Goal: Task Accomplishment & Management: Complete application form

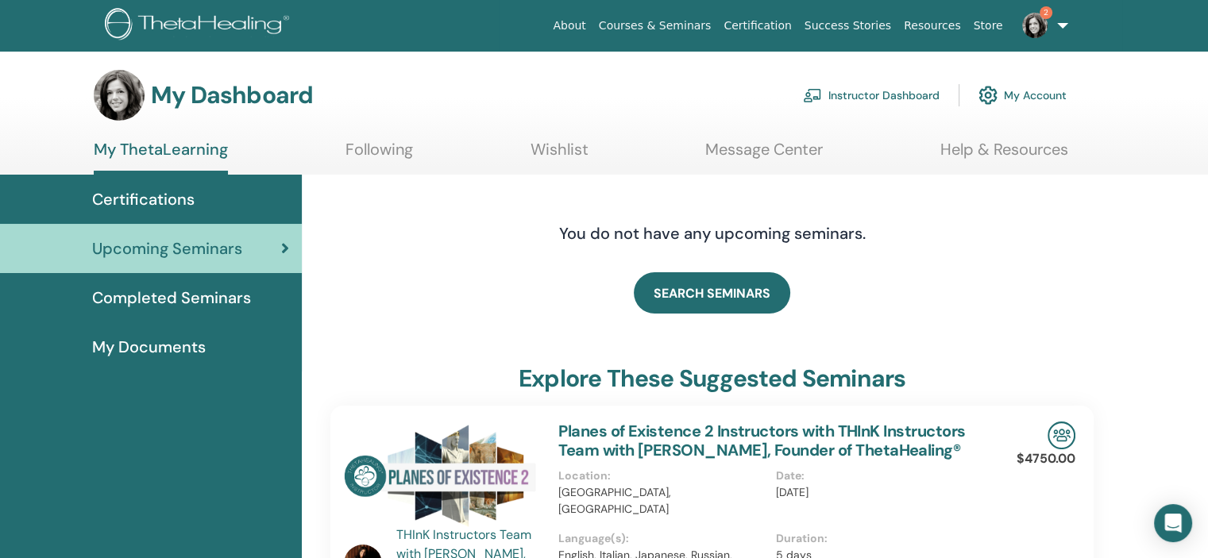
click at [825, 89] on link "Instructor Dashboard" at bounding box center [871, 95] width 137 height 35
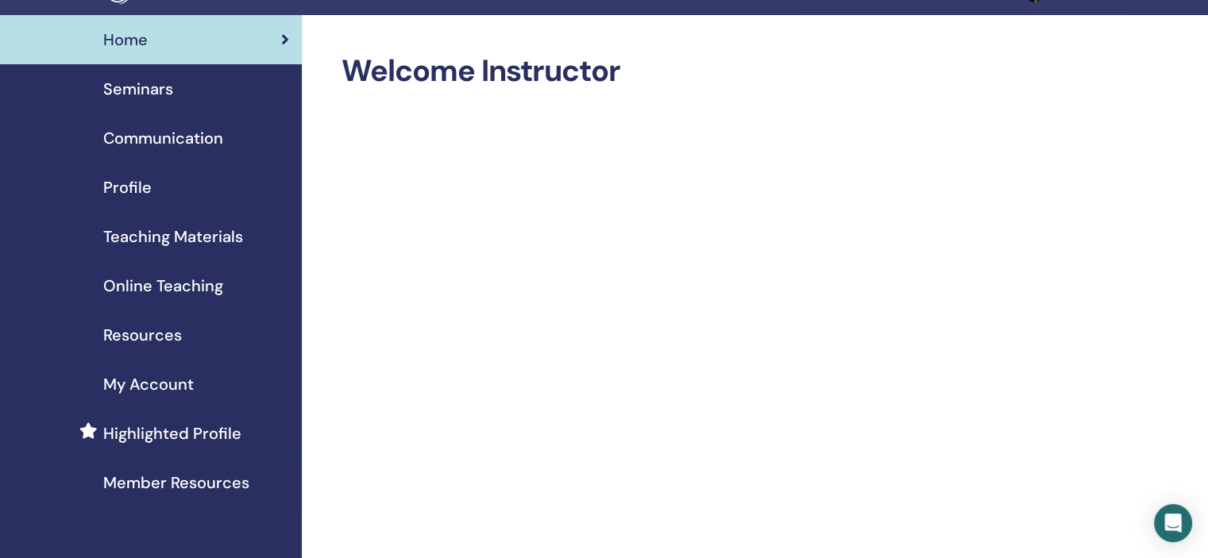
scroll to position [79, 0]
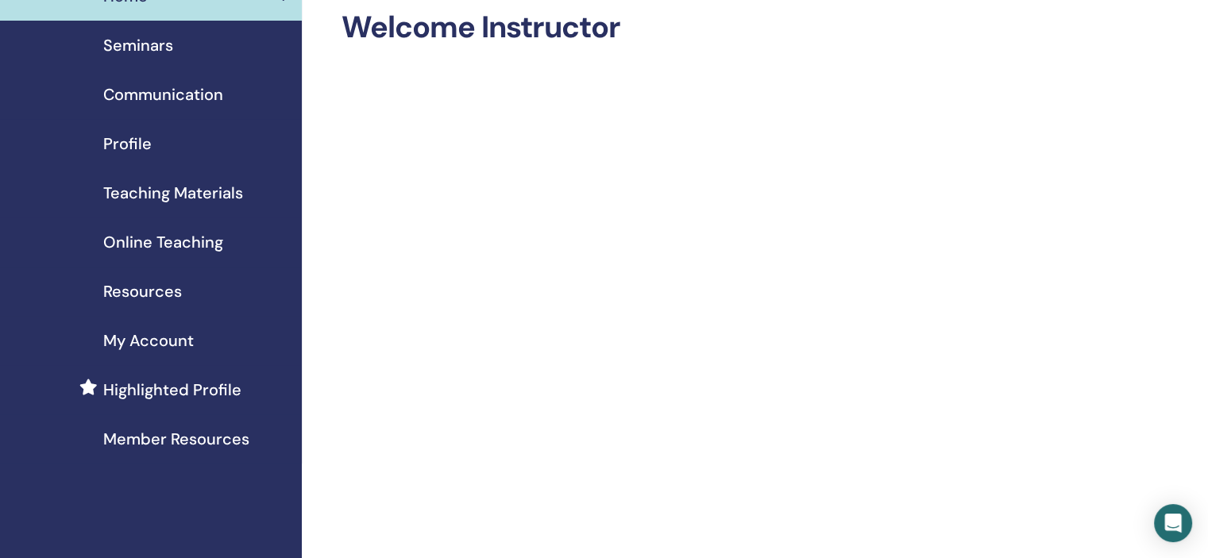
click at [168, 239] on span "Online Teaching" at bounding box center [163, 242] width 120 height 24
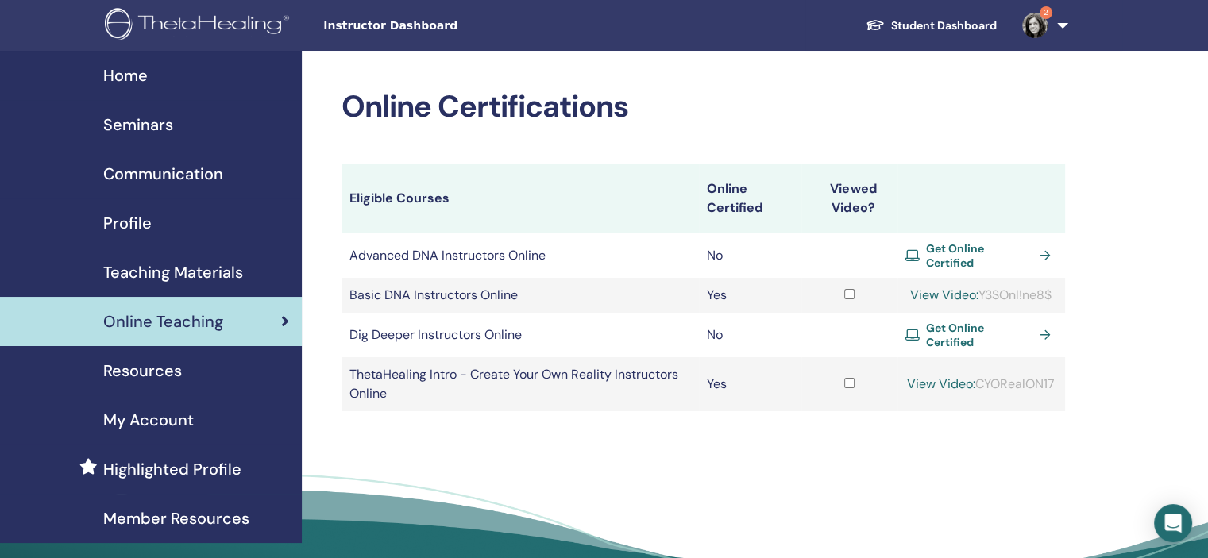
click at [145, 126] on span "Seminars" at bounding box center [138, 125] width 70 height 24
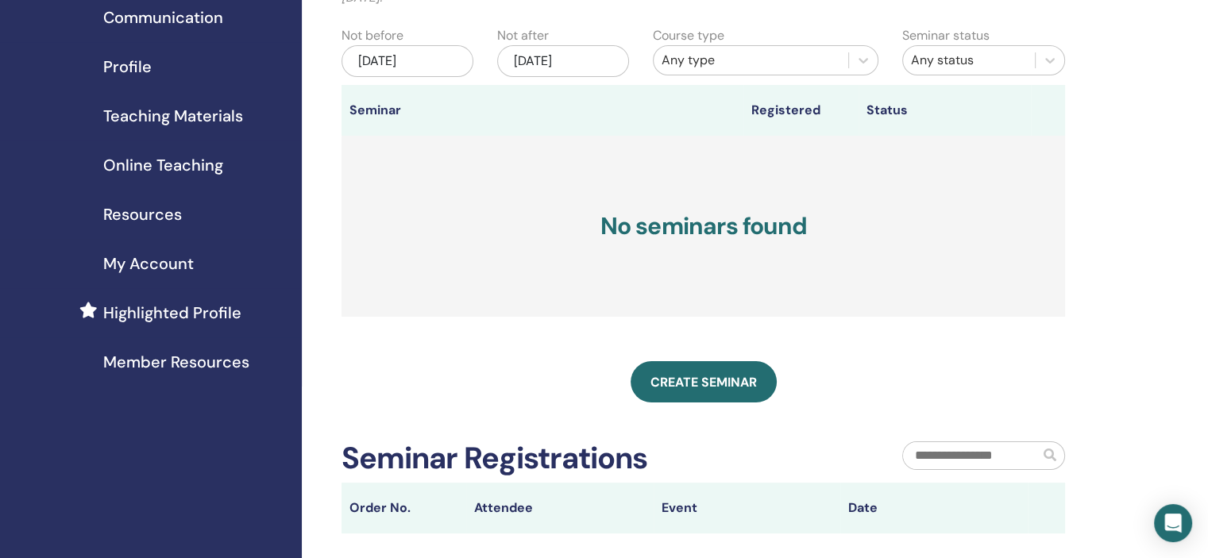
scroll to position [159, 0]
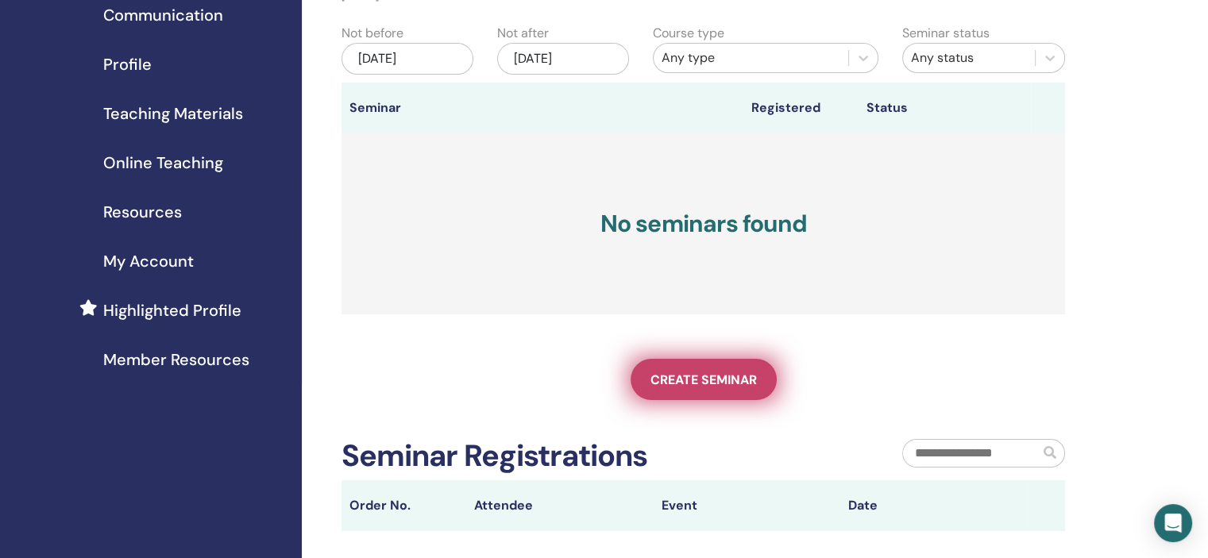
click at [718, 384] on span "Create seminar" at bounding box center [704, 380] width 106 height 17
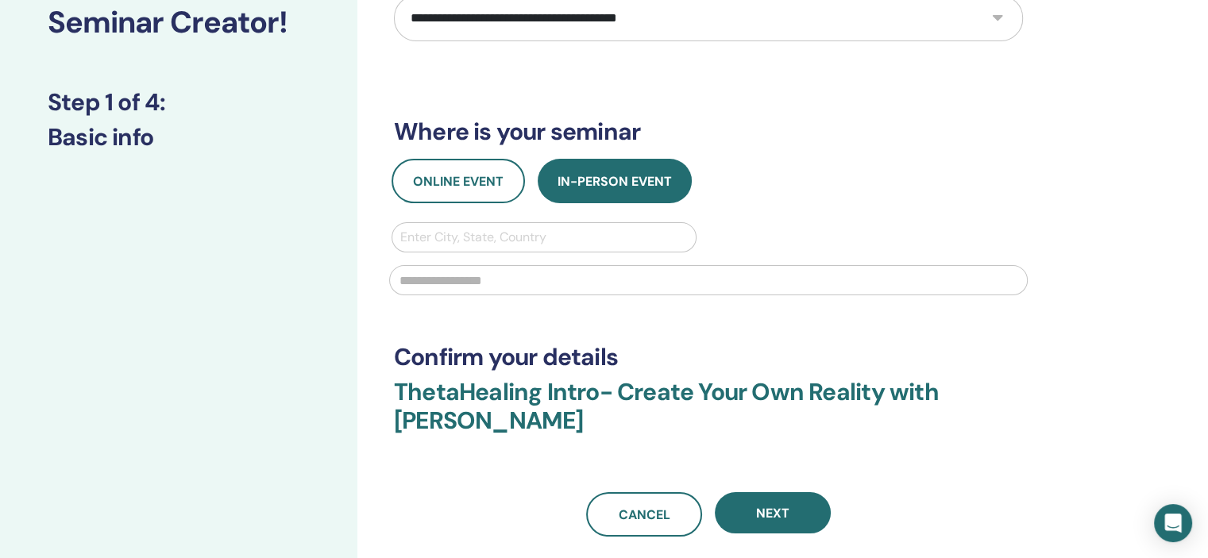
scroll to position [159, 0]
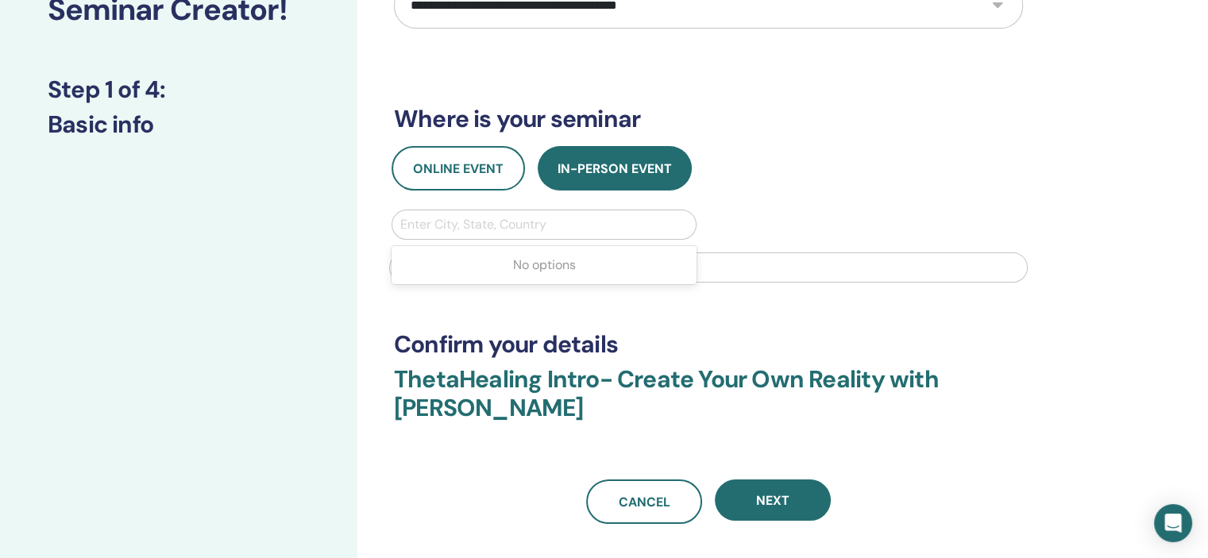
click at [487, 222] on div at bounding box center [544, 225] width 288 height 22
click at [830, 202] on div "Online Event In-Person Event Use Up and Down to choose options, press Enter to …" at bounding box center [708, 219] width 653 height 146
click at [432, 225] on div at bounding box center [544, 225] width 288 height 22
type input "**********"
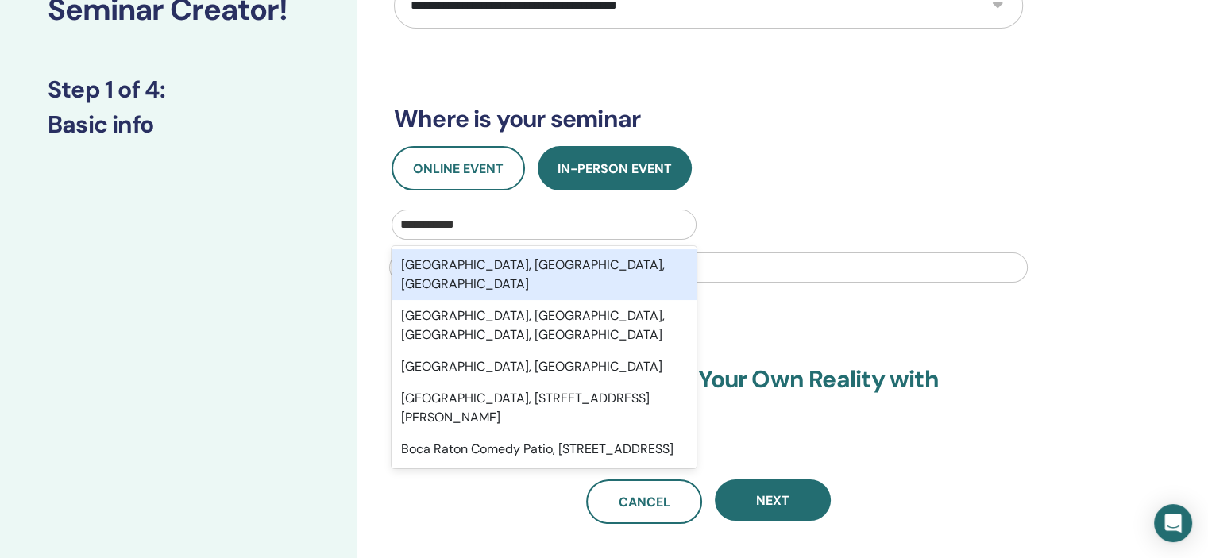
click at [478, 269] on div "[GEOGRAPHIC_DATA], [GEOGRAPHIC_DATA], [GEOGRAPHIC_DATA]" at bounding box center [544, 274] width 305 height 51
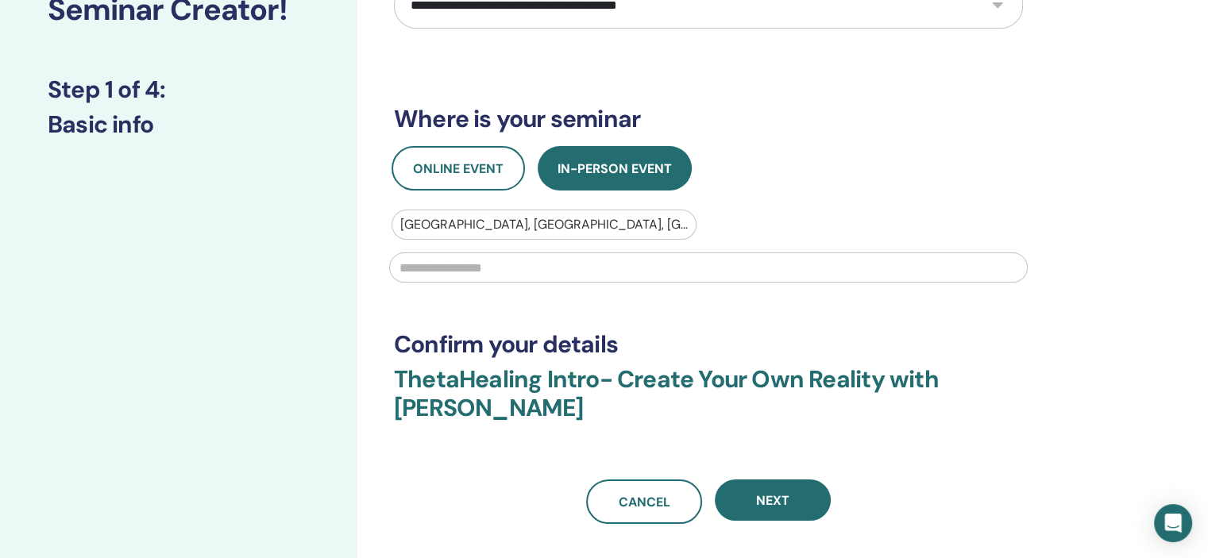
click at [597, 315] on div "**********" at bounding box center [708, 227] width 629 height 594
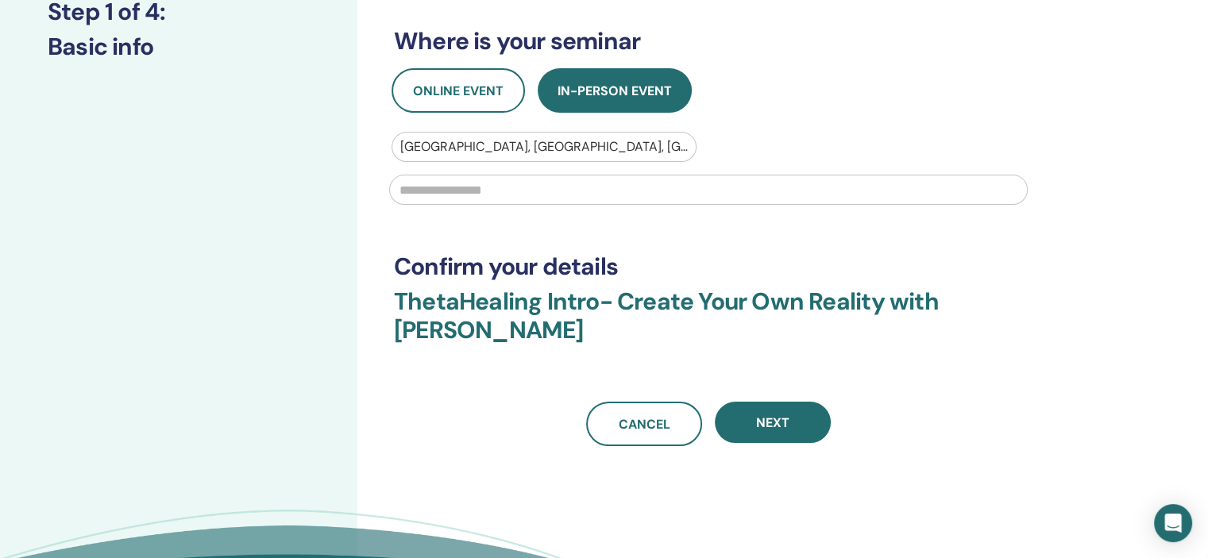
scroll to position [238, 0]
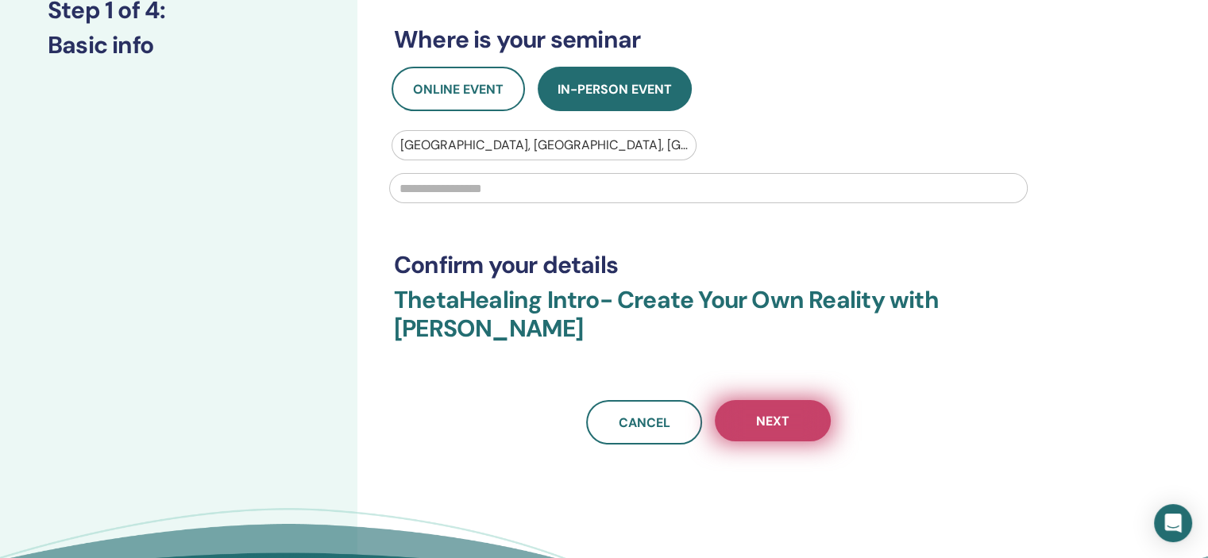
click at [804, 425] on button "Next" at bounding box center [773, 420] width 116 height 41
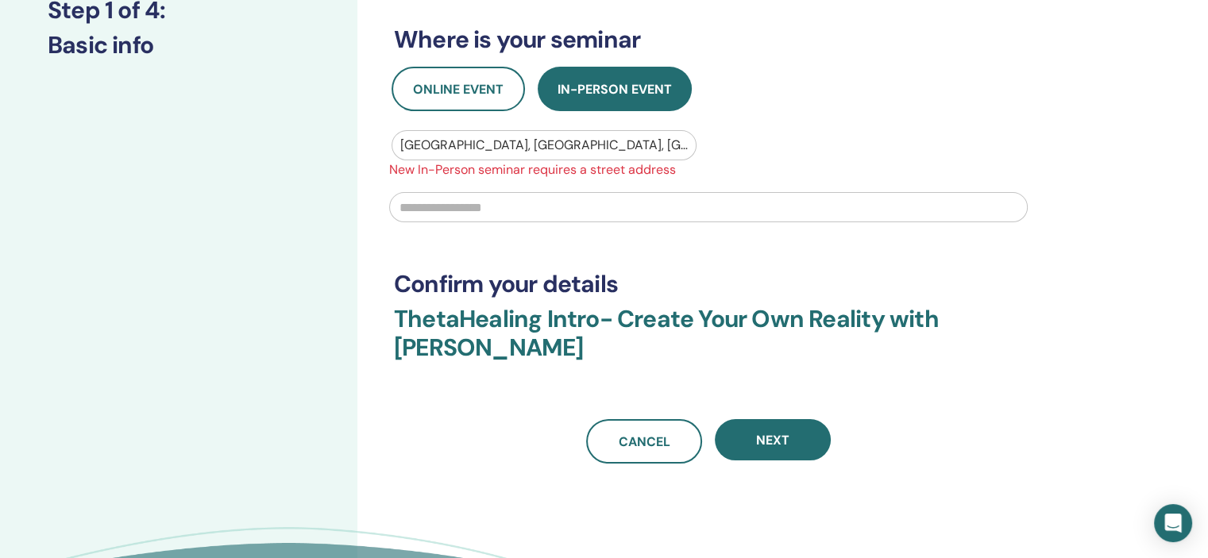
click at [489, 211] on input "text" at bounding box center [708, 207] width 639 height 30
click at [472, 91] on span "Online Event" at bounding box center [458, 89] width 91 height 17
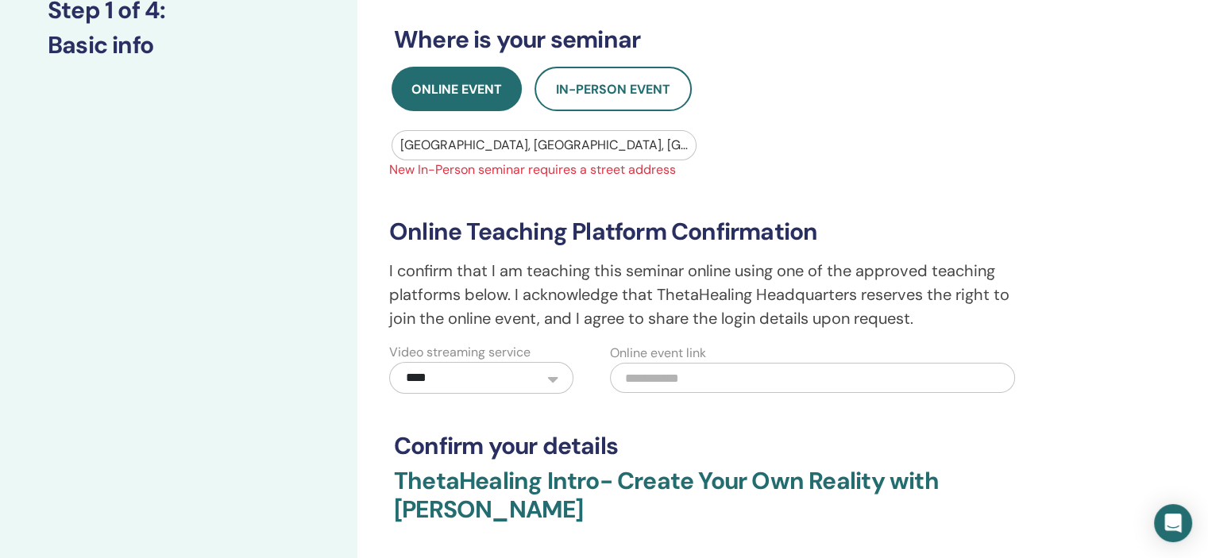
drag, startPoint x: 590, startPoint y: 237, endPoint x: 580, endPoint y: 182, distance: 55.8
click at [589, 236] on h3 "Online Teaching Platform Confirmation" at bounding box center [708, 232] width 639 height 29
click at [595, 144] on div at bounding box center [544, 145] width 288 height 22
click at [531, 143] on div at bounding box center [544, 145] width 288 height 22
drag, startPoint x: 523, startPoint y: 141, endPoint x: 350, endPoint y: 141, distance: 173.2
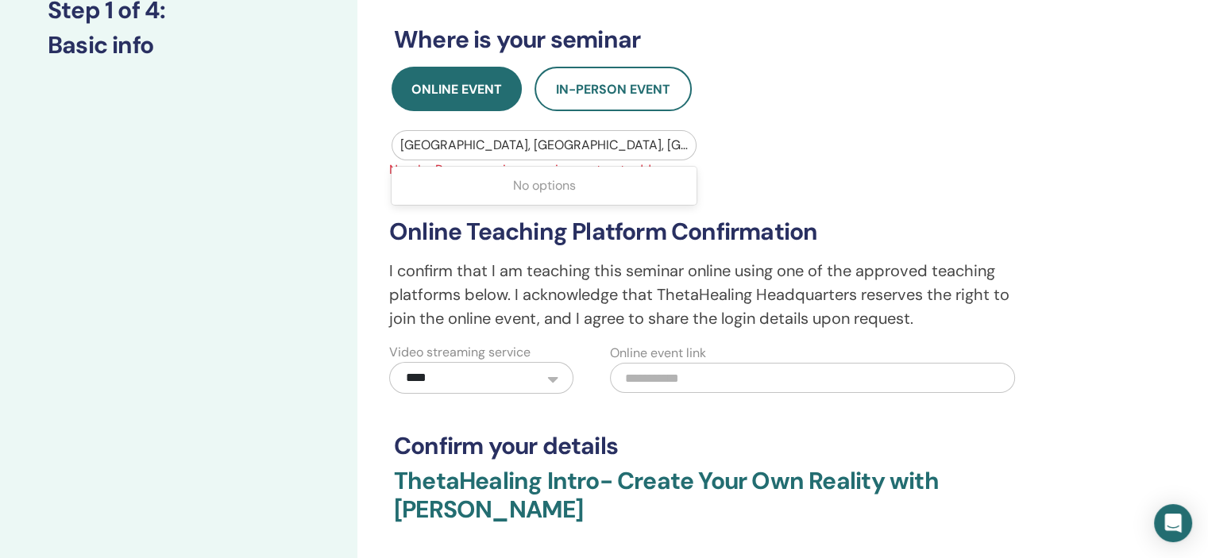
click at [350, 141] on div "**********" at bounding box center [604, 331] width 1208 height 1036
click at [689, 230] on h3 "Online Teaching Platform Confirmation" at bounding box center [708, 232] width 639 height 29
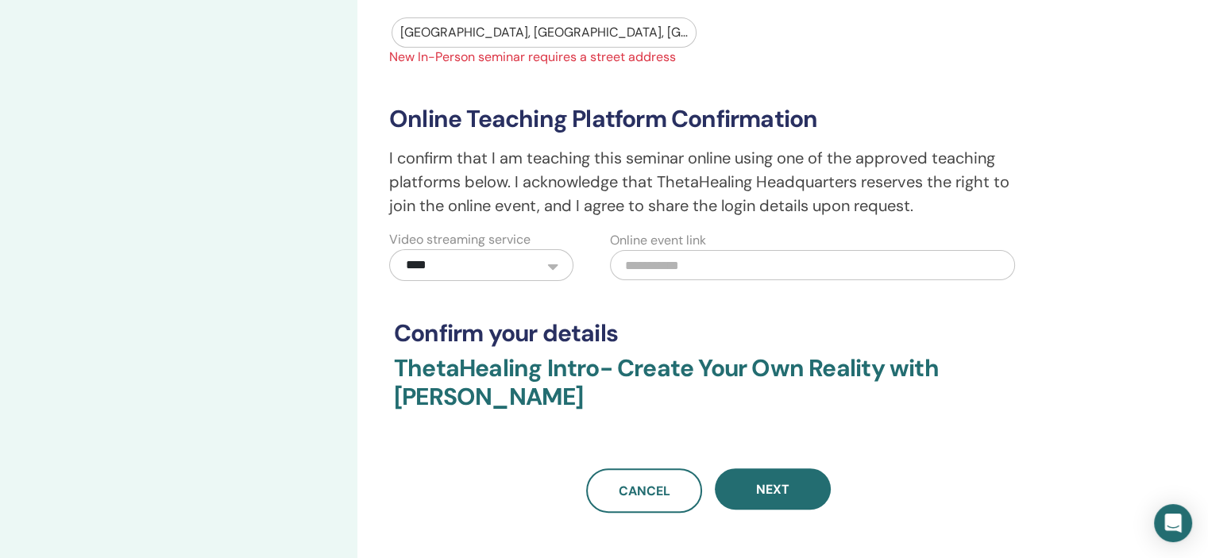
scroll to position [397, 0]
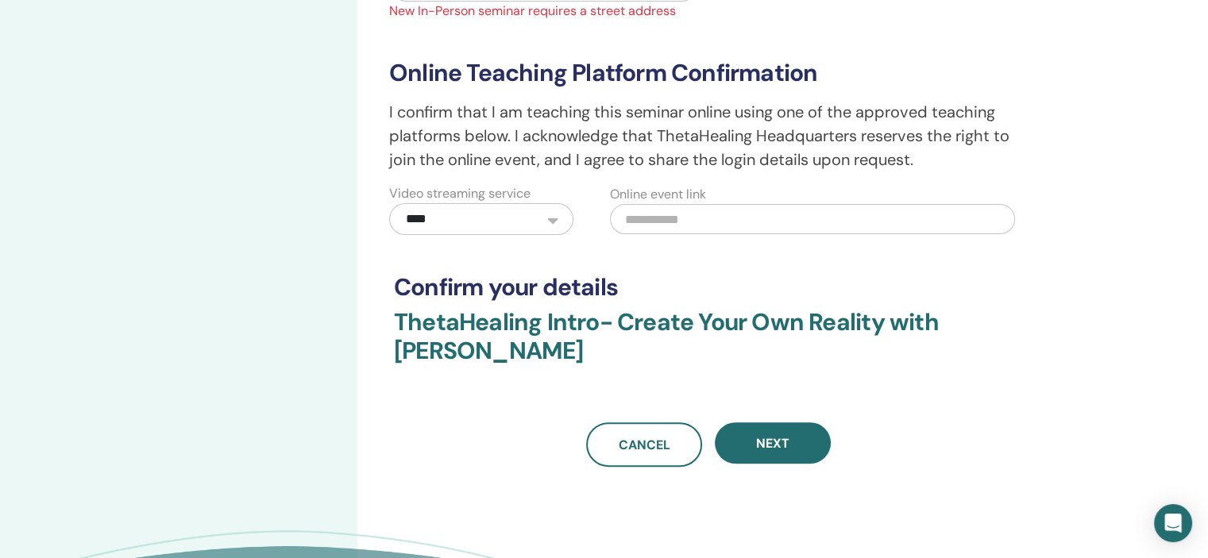
click at [672, 220] on input "text" at bounding box center [812, 219] width 405 height 30
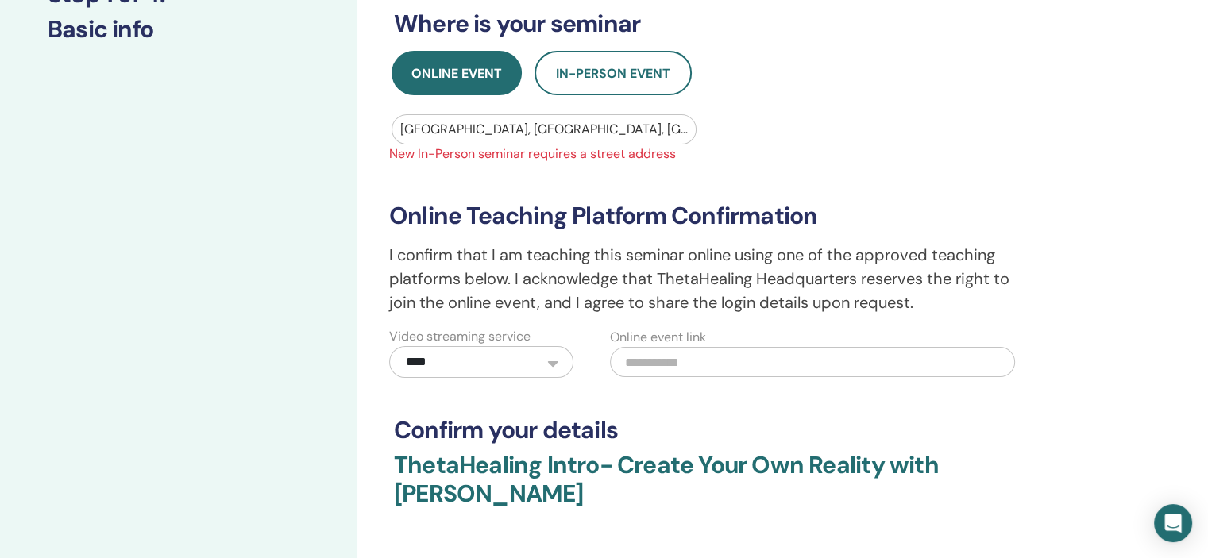
scroll to position [238, 0]
